Goal: Information Seeking & Learning: Learn about a topic

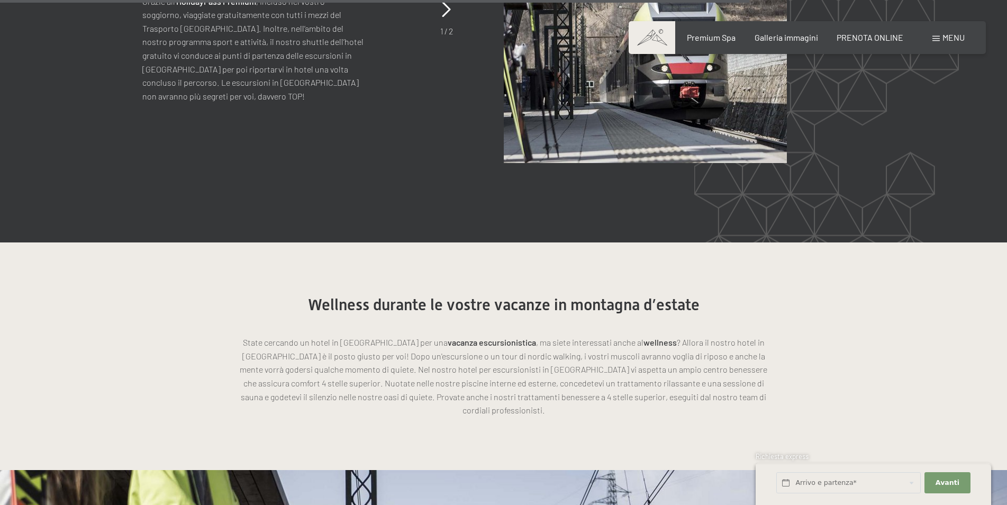
scroll to position [2914, 0]
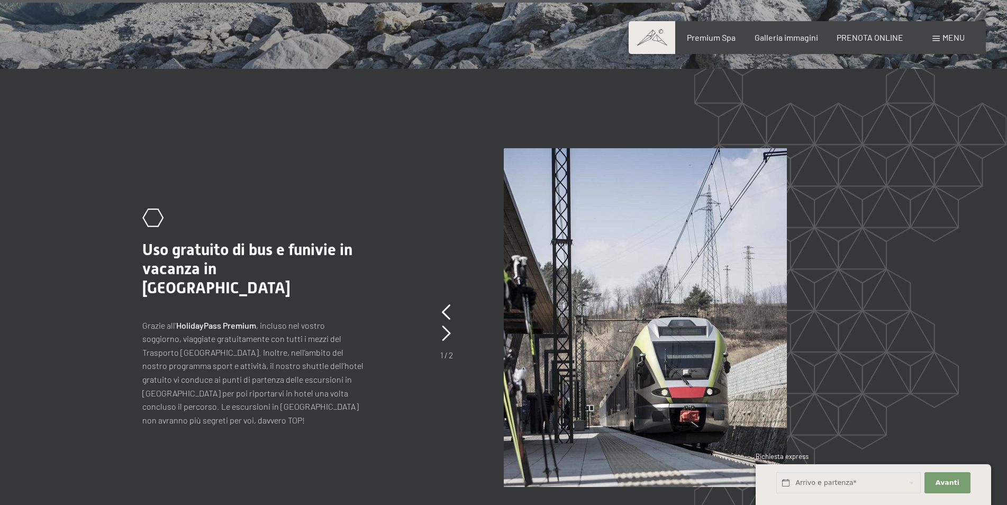
click at [948, 43] on div "Menu" at bounding box center [948, 38] width 32 height 12
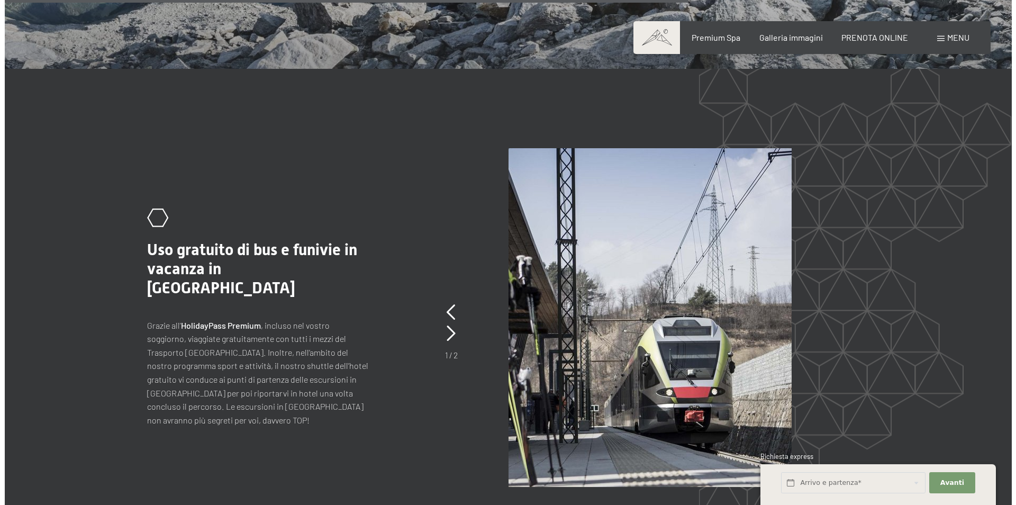
scroll to position [2921, 0]
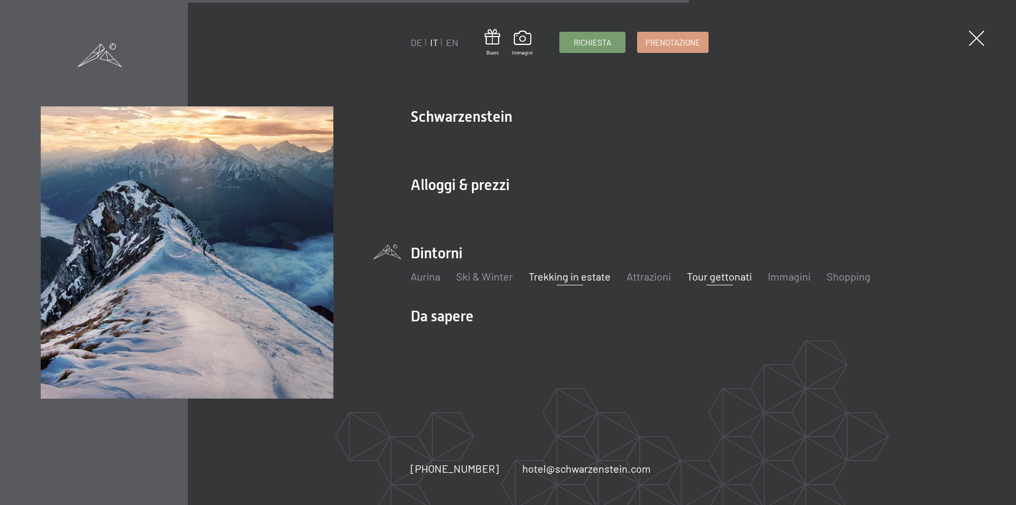
click at [710, 278] on link "Tour gettonati" at bounding box center [719, 276] width 65 height 13
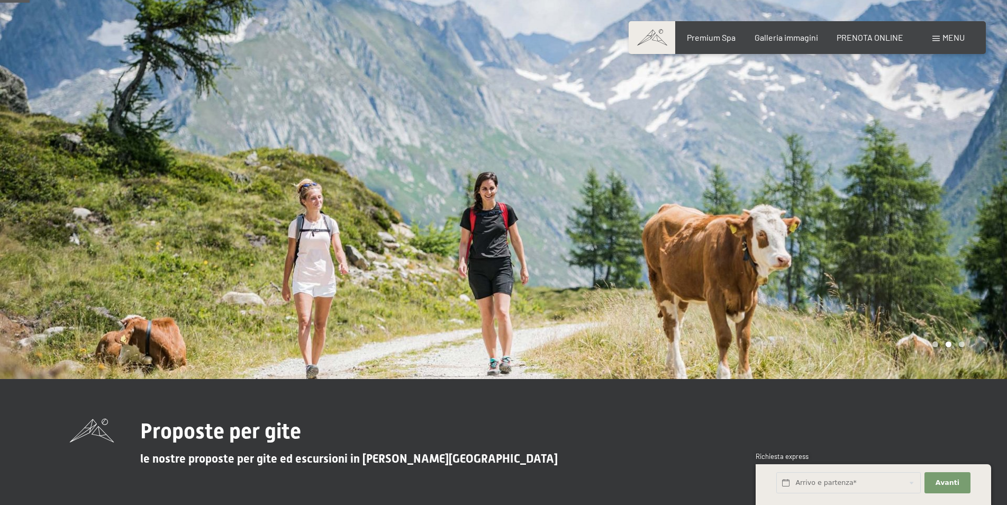
scroll to position [540, 0]
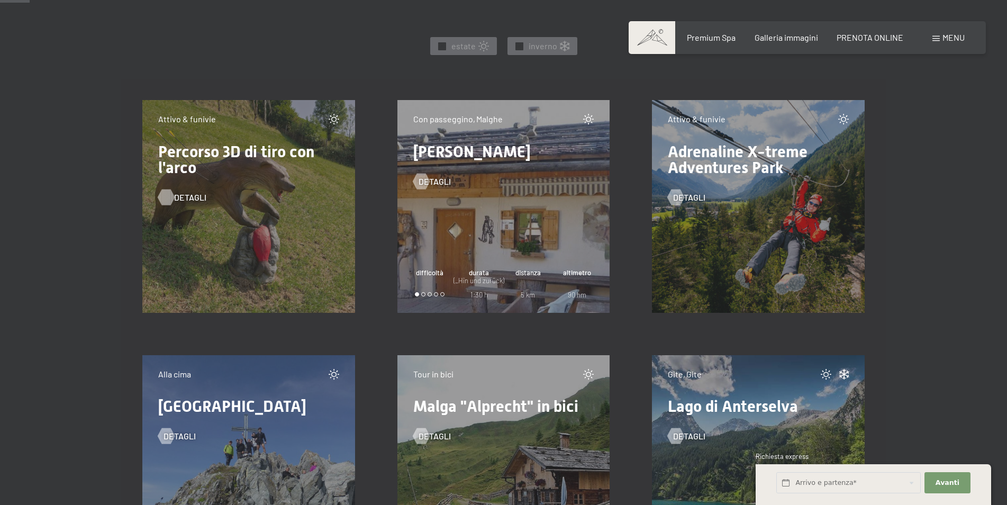
click at [166, 202] on div at bounding box center [165, 197] width 9 height 16
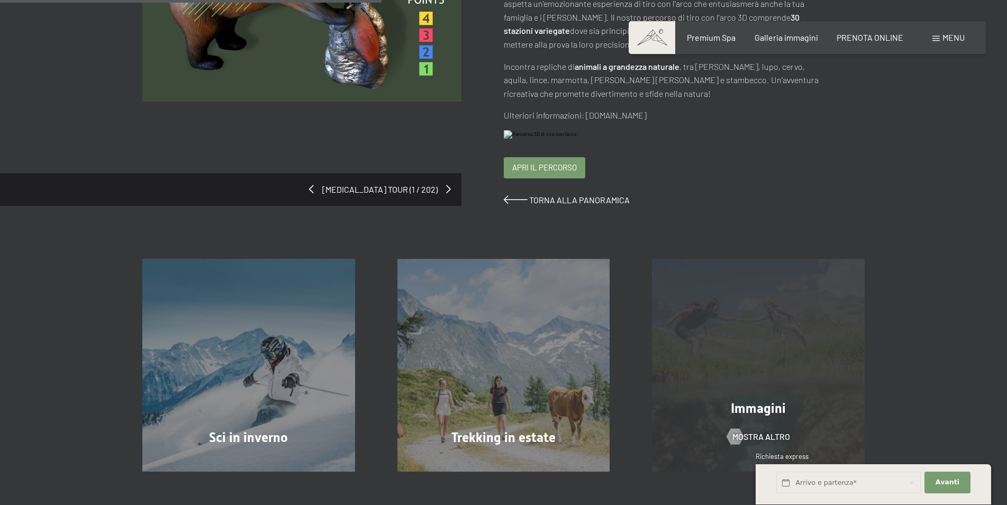
scroll to position [54, 0]
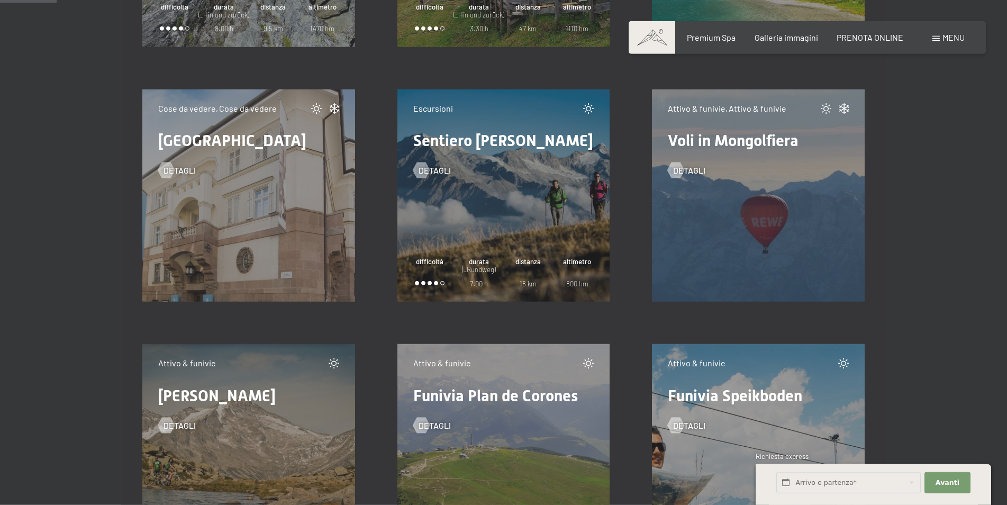
scroll to position [1079, 0]
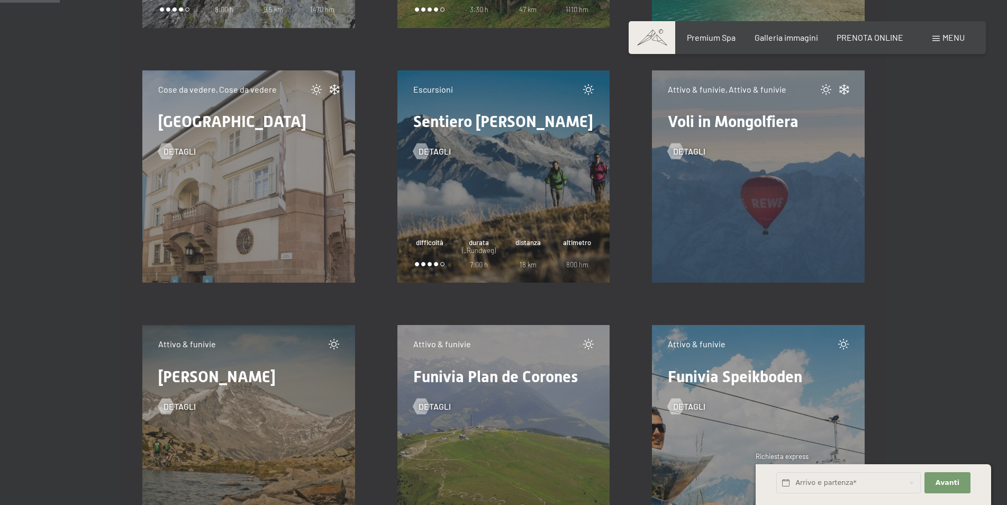
click at [819, 193] on div "Attivo & funivie, Attivo & funivie Voli in Mongolfiera detagli" at bounding box center [758, 176] width 213 height 213
click at [680, 149] on div at bounding box center [675, 151] width 9 height 16
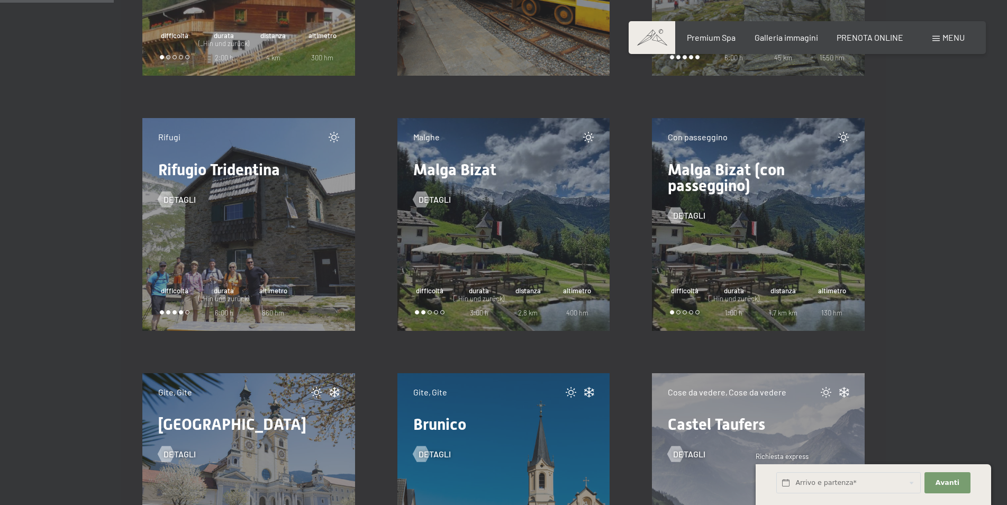
scroll to position [2105, 0]
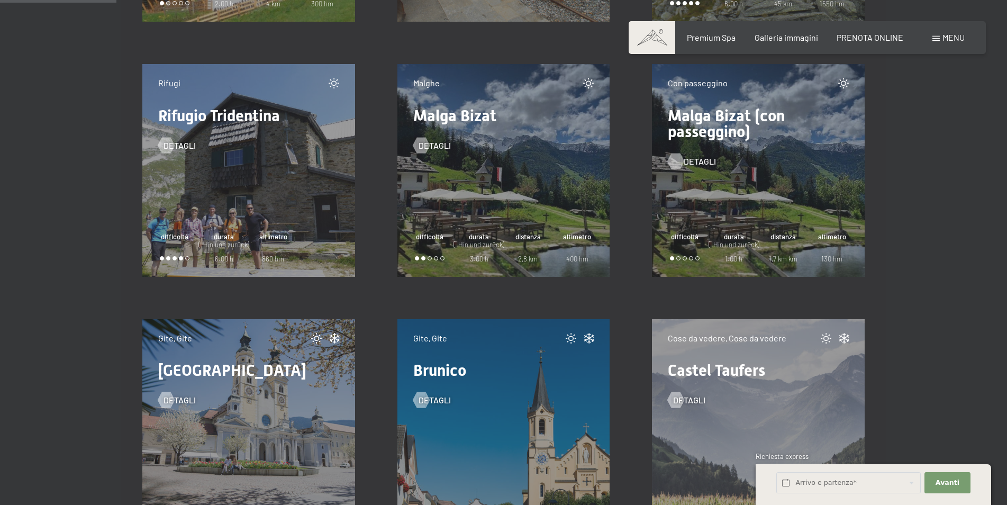
click at [695, 161] on span "detagli" at bounding box center [700, 162] width 32 height 12
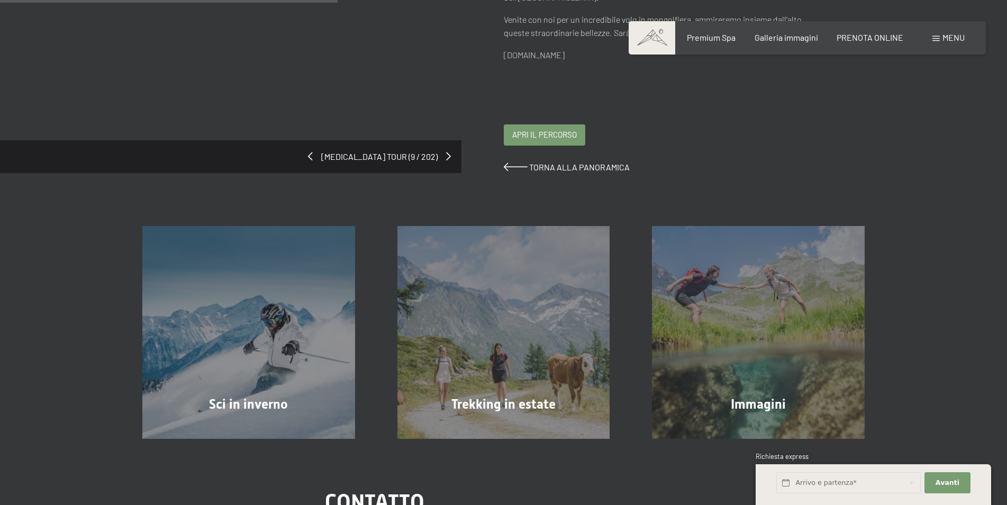
scroll to position [108, 0]
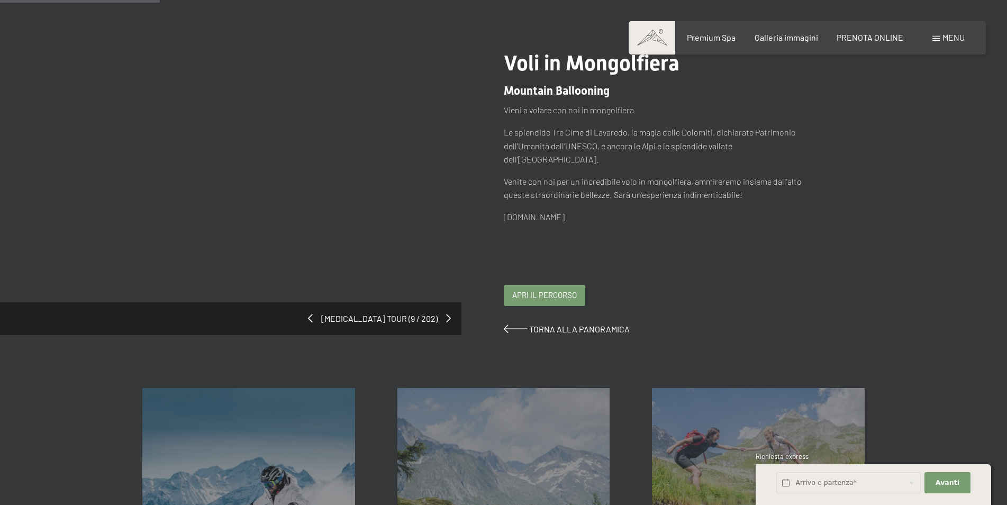
click at [529, 285] on div "Apri il percorso" at bounding box center [544, 295] width 80 height 20
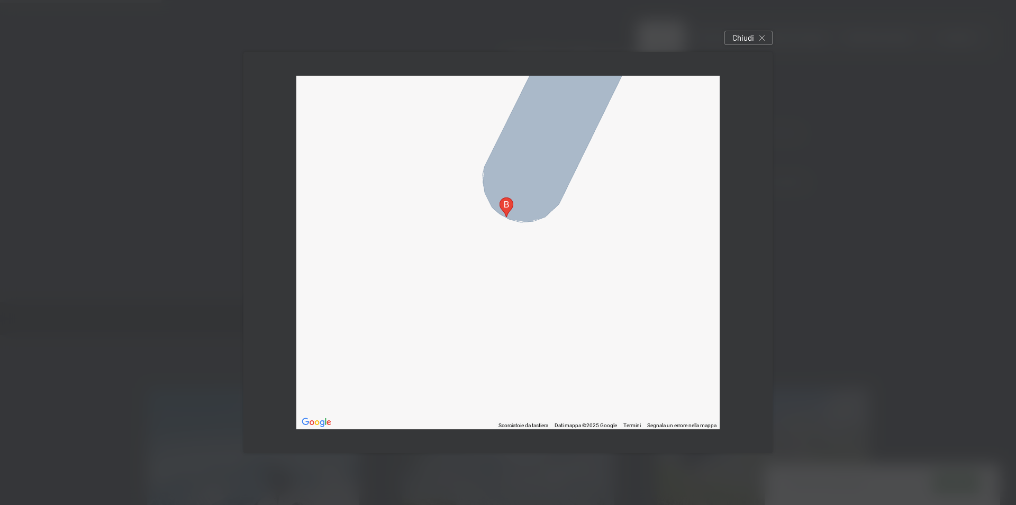
drag, startPoint x: 499, startPoint y: 271, endPoint x: 502, endPoint y: 223, distance: 48.3
click at [502, 223] on div at bounding box center [507, 252] width 423 height 353
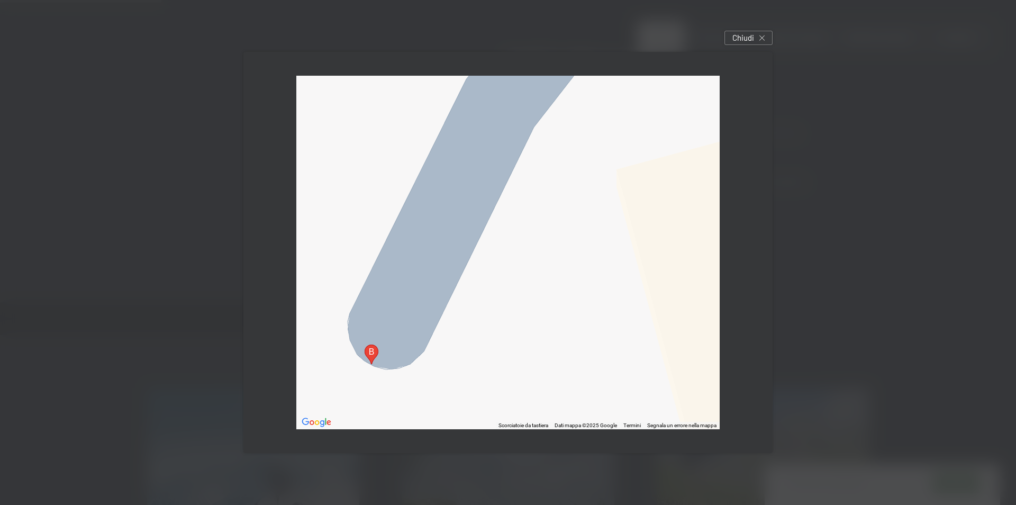
drag, startPoint x: 541, startPoint y: 190, endPoint x: 396, endPoint y: 413, distance: 265.0
click at [396, 413] on div at bounding box center [507, 252] width 423 height 353
click at [756, 39] on div "Chiudi" at bounding box center [748, 38] width 48 height 14
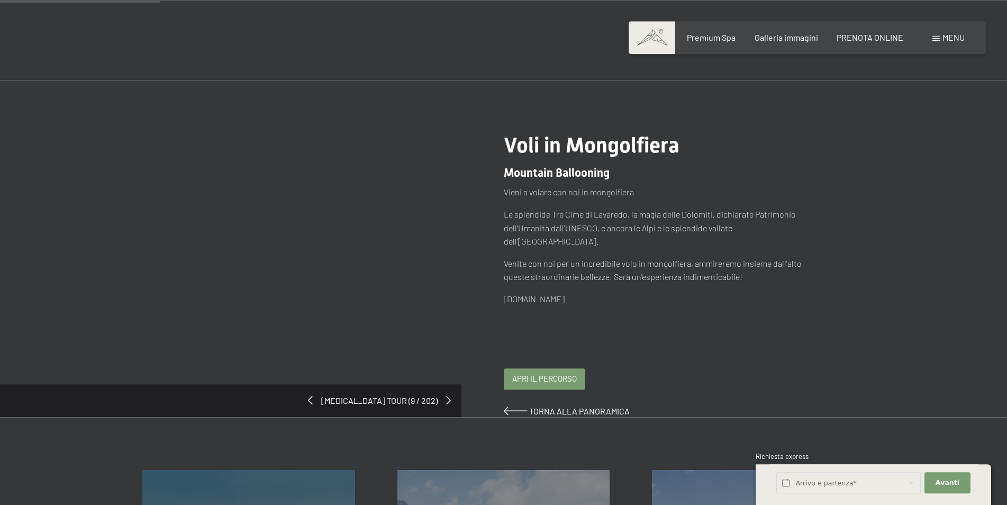
scroll to position [0, 0]
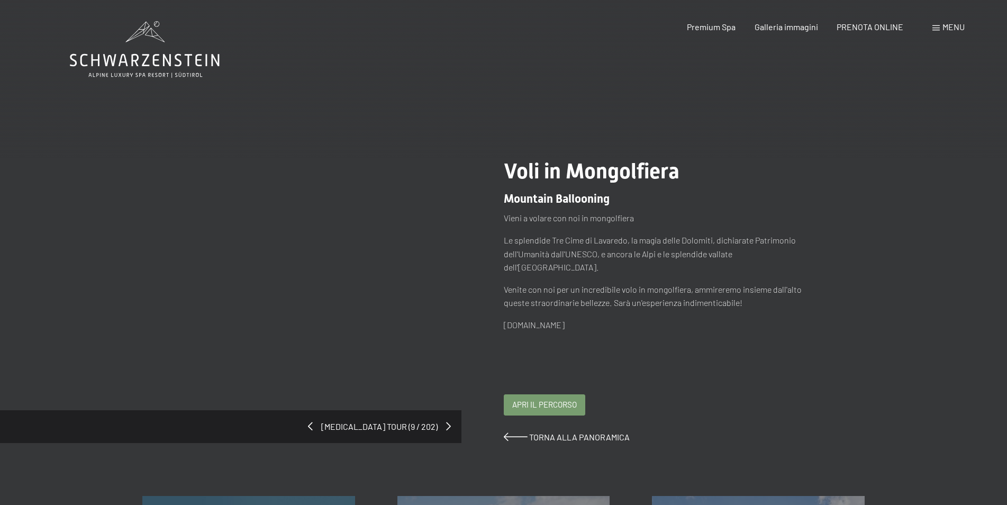
click at [367, 421] on div "cambia tour (9 / 202)" at bounding box center [230, 426] width 461 height 33
click at [362, 421] on span "cambia tour (9 / 202)" at bounding box center [379, 427] width 133 height 12
click at [346, 411] on div "cambia tour (9 / 202)" at bounding box center [230, 426] width 461 height 33
